Goal: Task Accomplishment & Management: Manage account settings

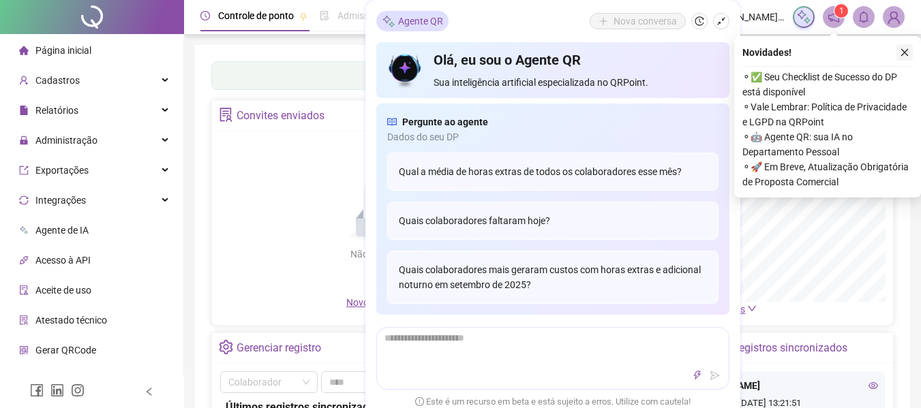
click at [901, 50] on icon "close" at bounding box center [905, 53] width 10 height 10
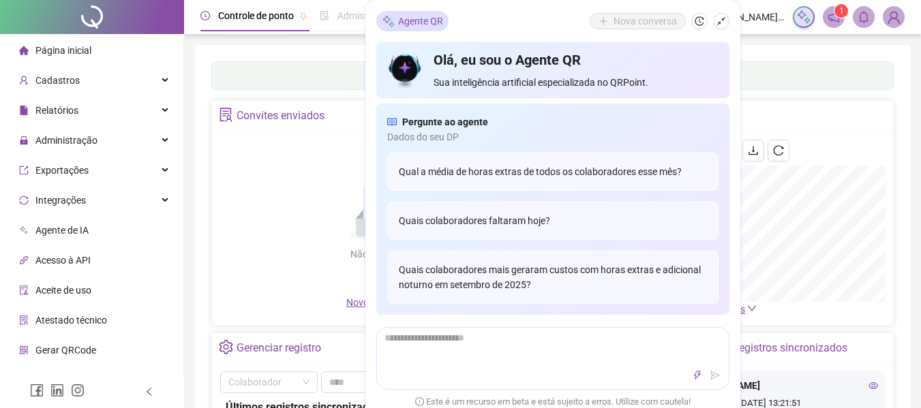
click at [61, 129] on span "Administração" at bounding box center [58, 140] width 78 height 27
click at [48, 141] on span "Administração" at bounding box center [66, 140] width 62 height 11
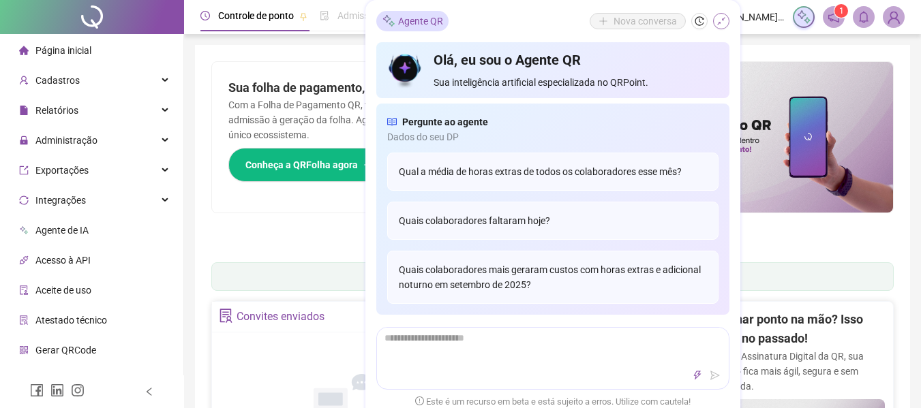
click at [721, 18] on icon "shrink" at bounding box center [721, 21] width 10 height 10
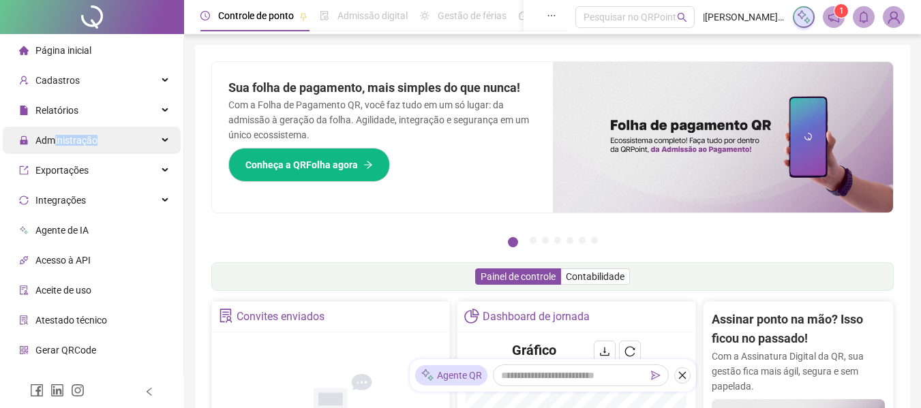
click at [54, 147] on span "Administração" at bounding box center [58, 140] width 78 height 27
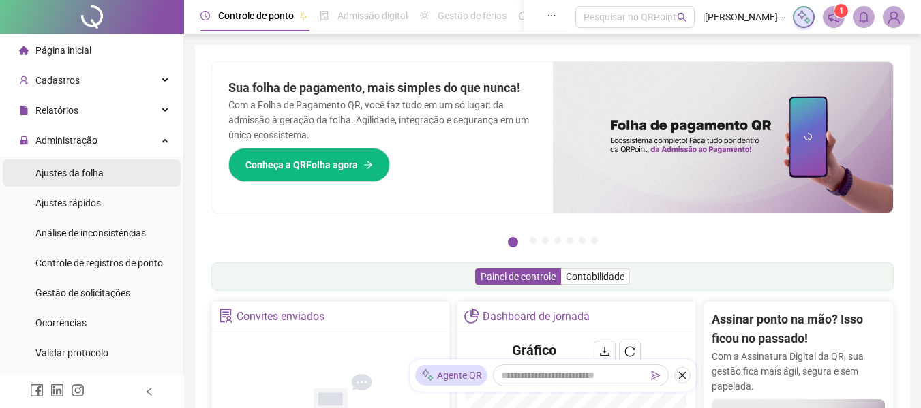
click at [67, 178] on span "Ajustes da folha" at bounding box center [69, 173] width 68 height 11
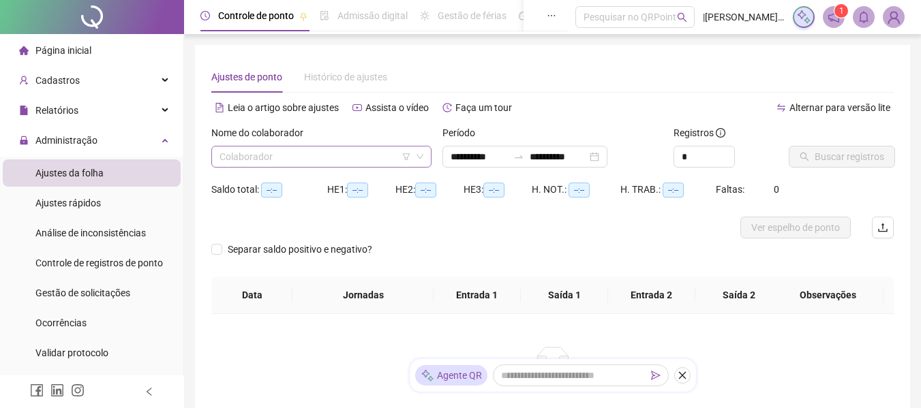
click at [348, 148] on input "search" at bounding box center [316, 157] width 192 height 20
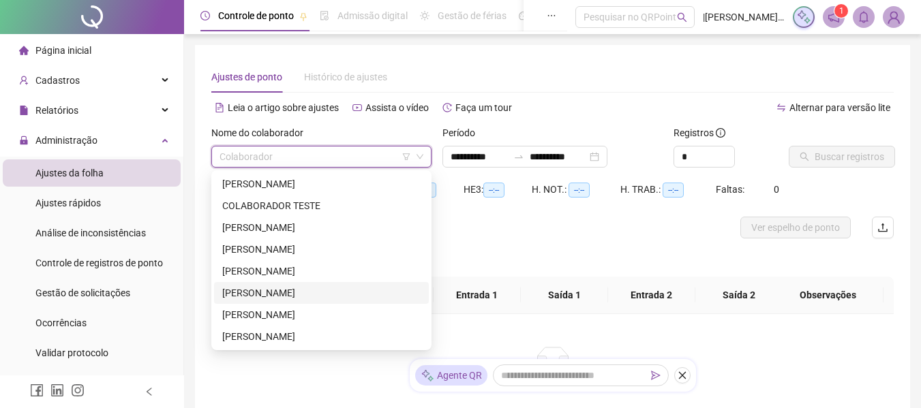
click at [254, 297] on div "[PERSON_NAME]" at bounding box center [321, 293] width 198 height 15
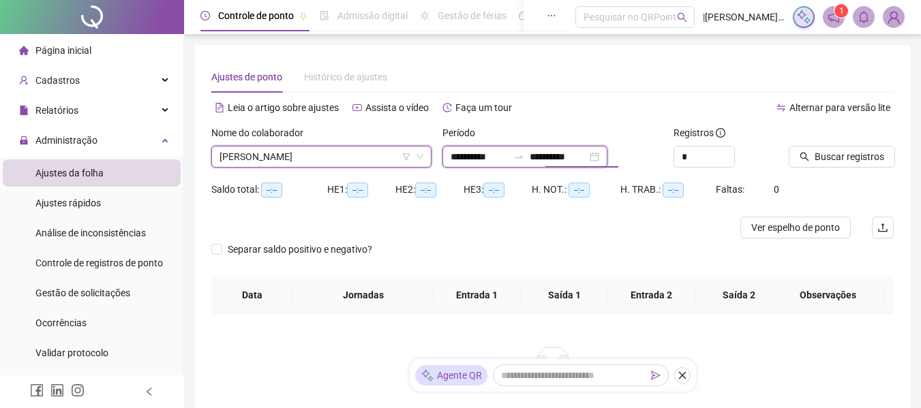
click at [555, 158] on input "**********" at bounding box center [558, 156] width 57 height 15
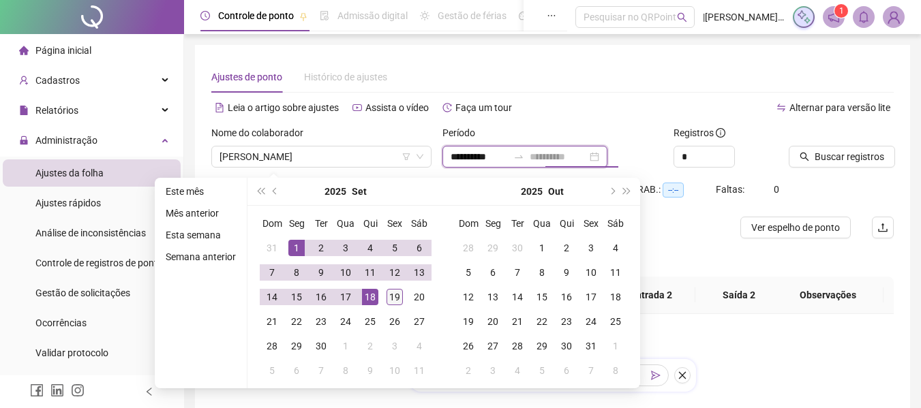
type input "**********"
click at [397, 295] on div "19" at bounding box center [395, 297] width 16 height 16
type input "**********"
click at [846, 157] on span "Buscar registros" at bounding box center [850, 156] width 70 height 15
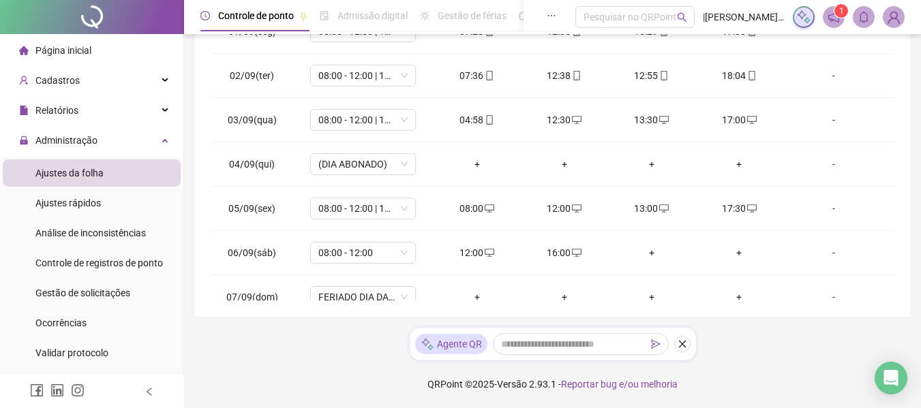
scroll to position [312, 0]
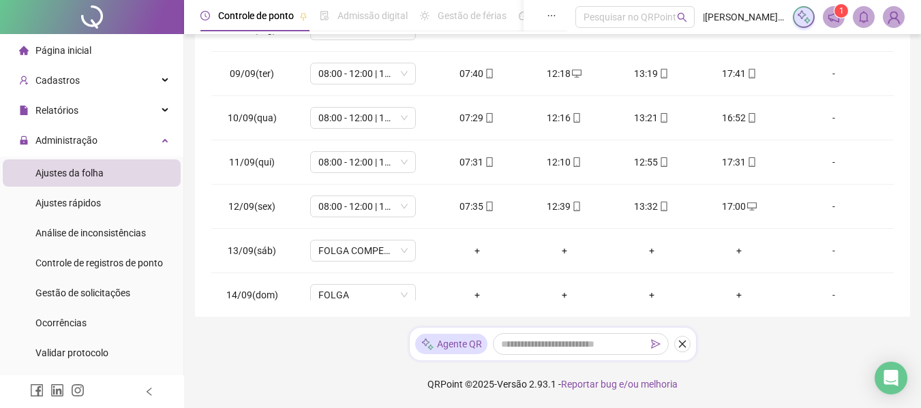
click at [905, 313] on div "**********" at bounding box center [552, 20] width 715 height 593
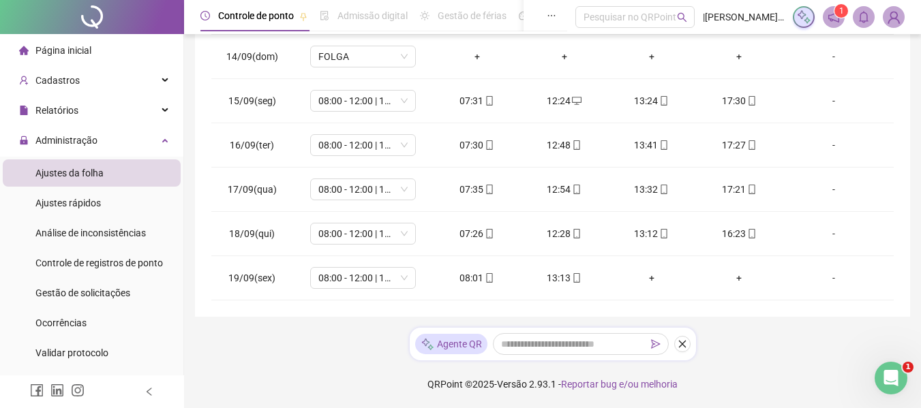
scroll to position [0, 0]
click at [78, 299] on div "Gestão de solicitações" at bounding box center [82, 292] width 95 height 27
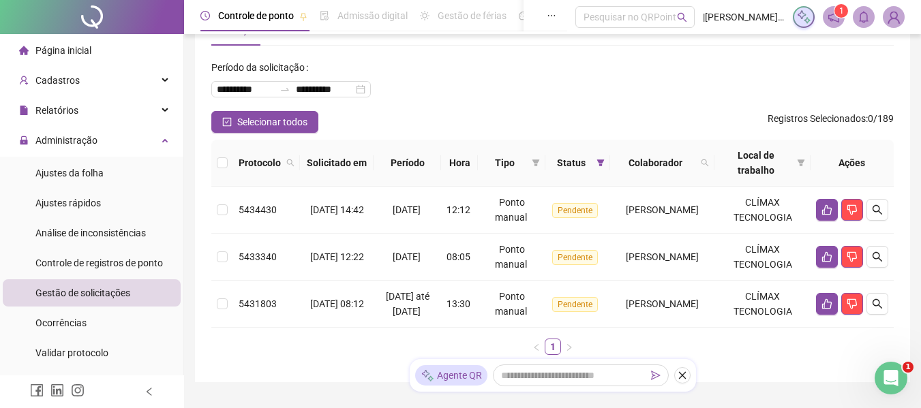
scroll to position [127, 0]
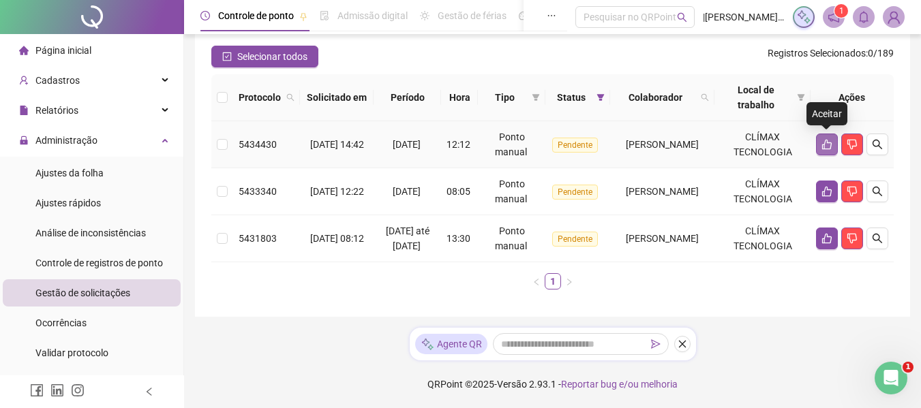
click at [829, 140] on icon "like" at bounding box center [827, 145] width 10 height 10
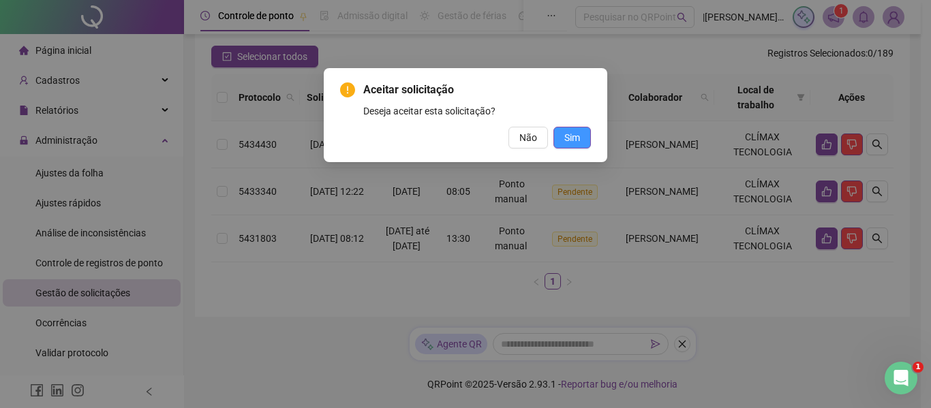
click at [580, 140] on button "Sim" at bounding box center [572, 138] width 37 height 22
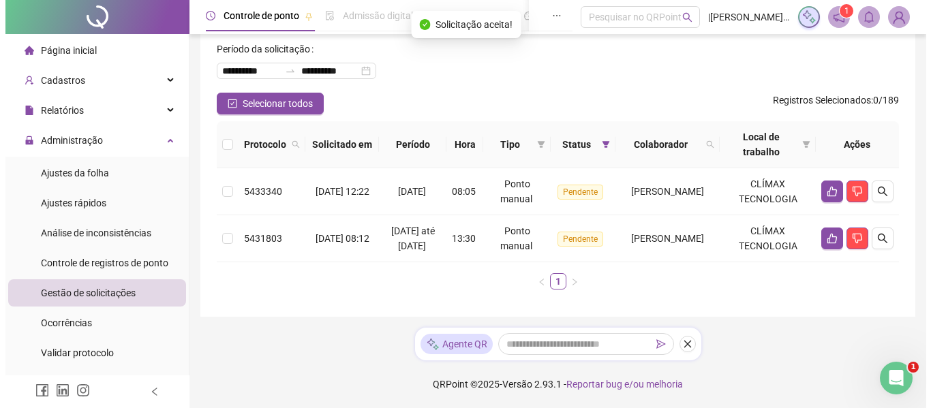
scroll to position [80, 0]
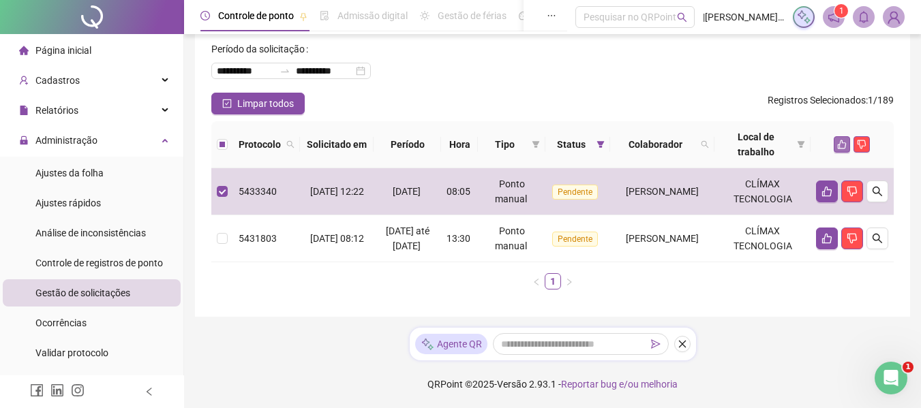
click at [841, 136] on button "button" at bounding box center [842, 144] width 16 height 16
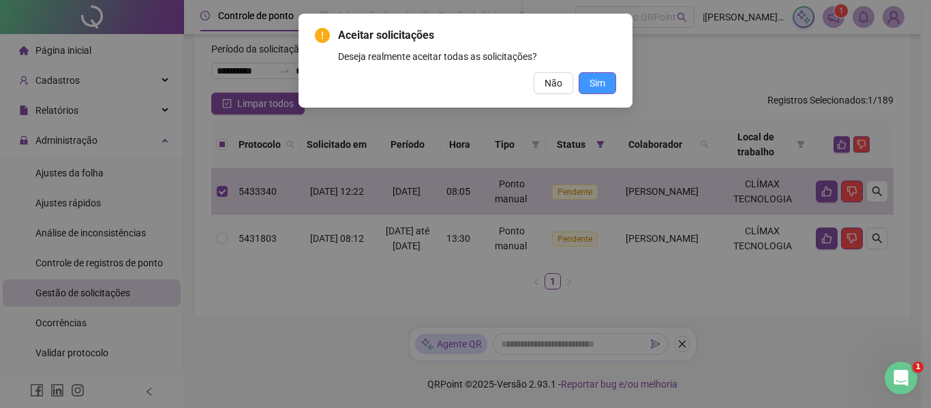
click at [592, 80] on span "Sim" at bounding box center [598, 83] width 16 height 15
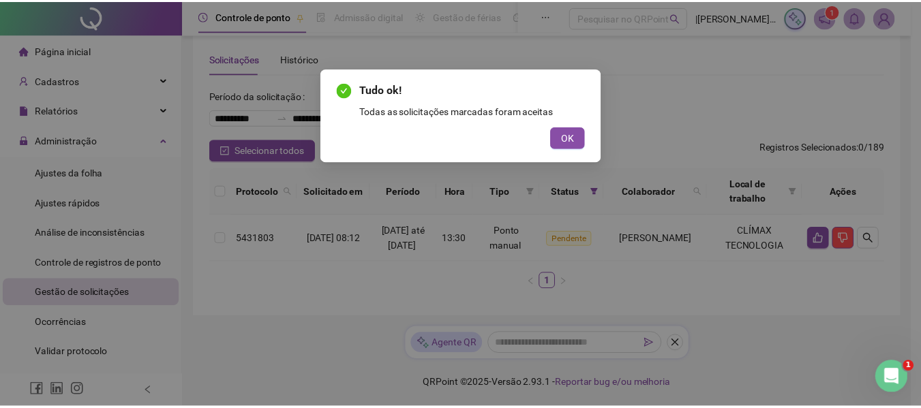
scroll to position [33, 0]
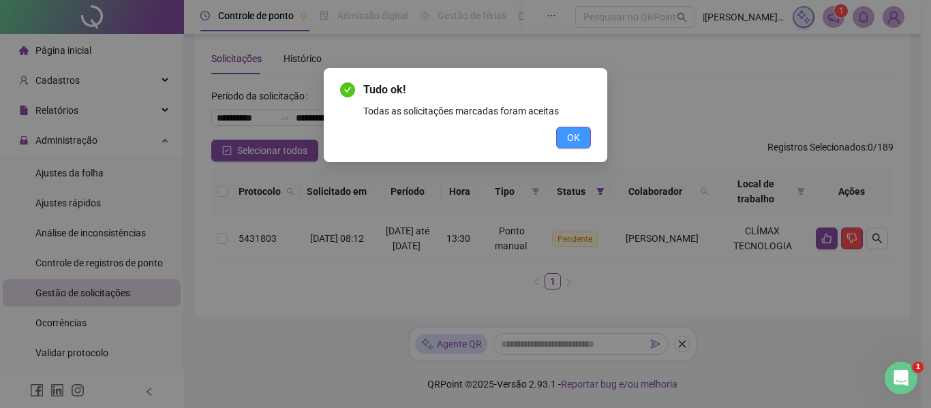
click at [578, 134] on span "OK" at bounding box center [573, 137] width 13 height 15
